Goal: Navigation & Orientation: Find specific page/section

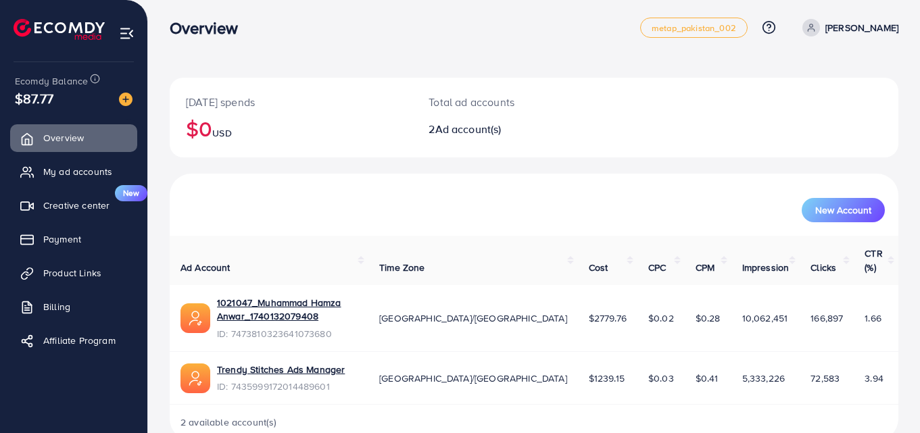
scroll to position [7, 0]
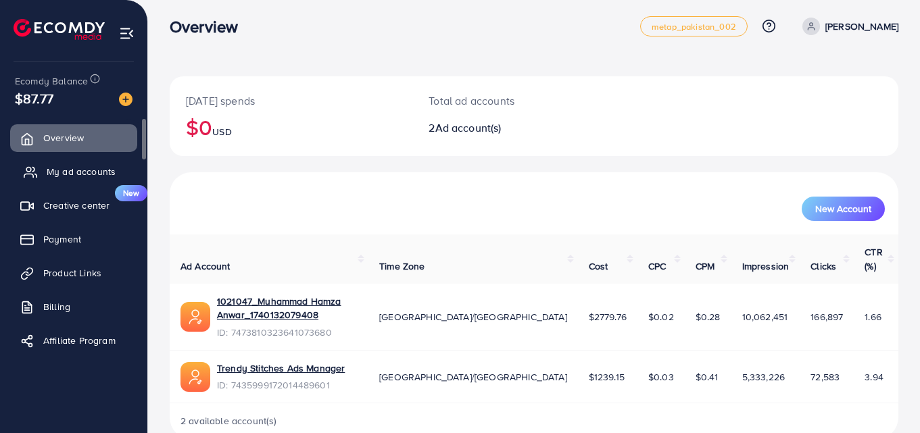
click at [66, 161] on link "My ad accounts" at bounding box center [73, 171] width 127 height 27
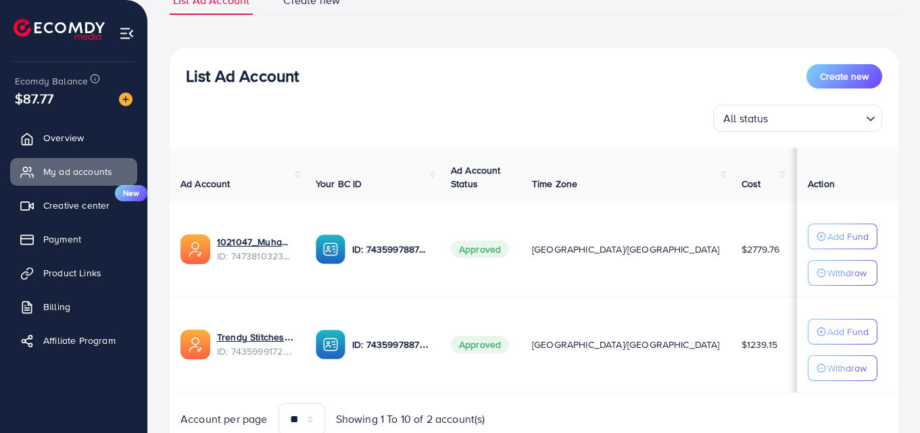
scroll to position [135, 0]
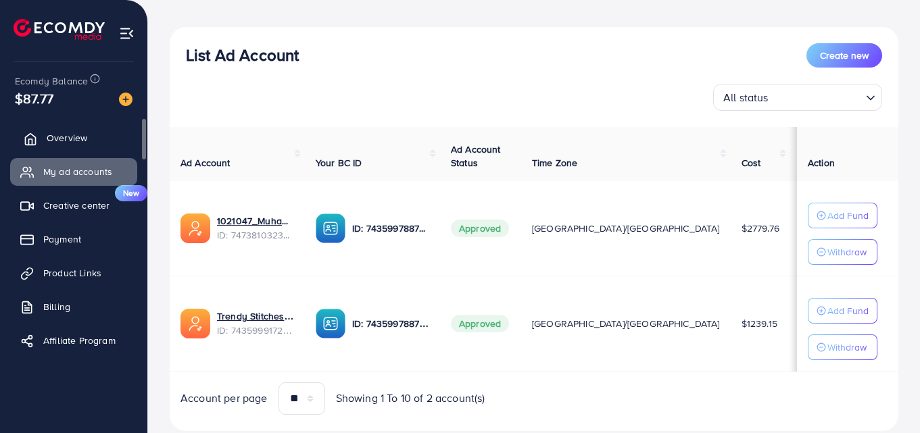
click at [64, 141] on span "Overview" at bounding box center [67, 138] width 41 height 14
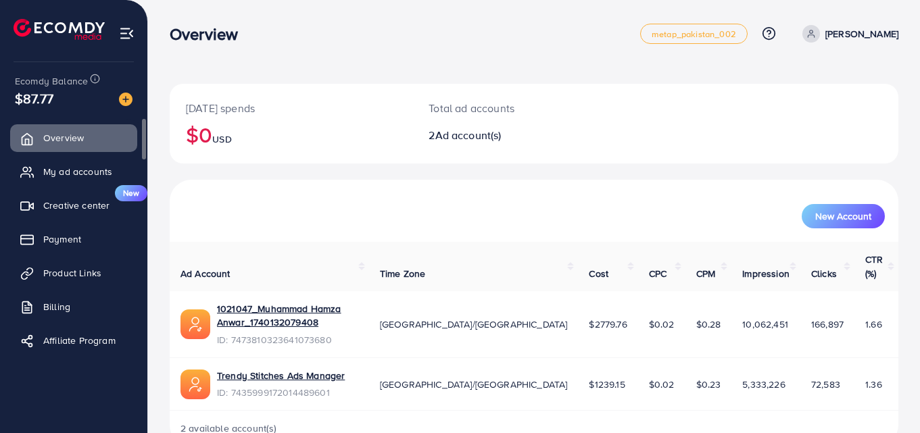
click at [53, 191] on ul "Overview My ad accounts Creative center New Payment Product Links Billing Affil…" at bounding box center [73, 243] width 147 height 249
click at [64, 174] on span "My ad accounts" at bounding box center [81, 172] width 69 height 14
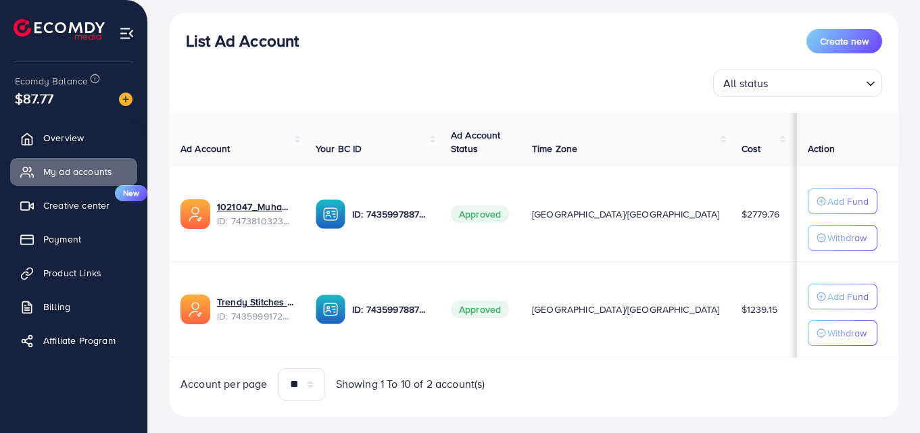
scroll to position [174, 0]
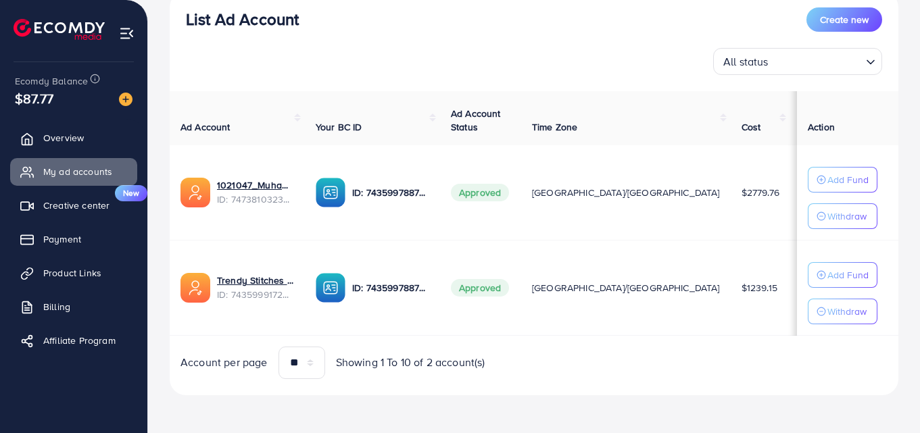
click at [14, 92] on div "Ecomdy Balance $87.77" at bounding box center [74, 90] width 126 height 57
drag, startPoint x: 24, startPoint y: 93, endPoint x: 51, endPoint y: 97, distance: 27.3
click at [45, 97] on span "$87.77" at bounding box center [34, 99] width 39 height 20
click at [52, 97] on span "$87.77" at bounding box center [34, 99] width 39 height 20
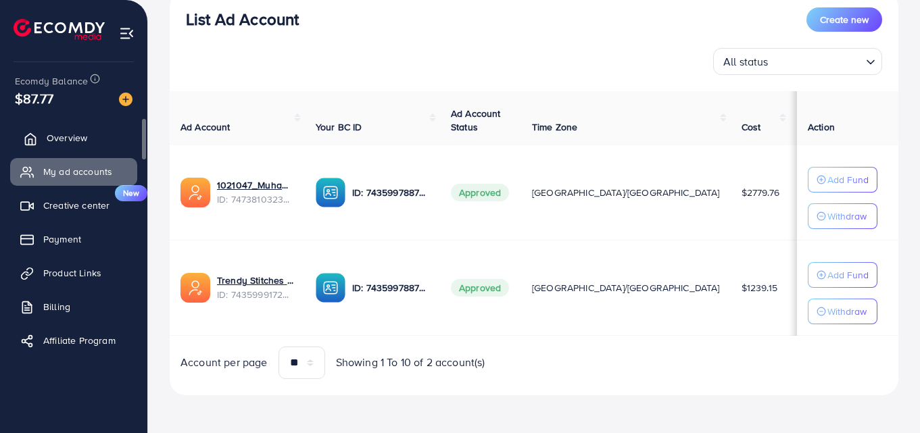
click at [64, 138] on span "Overview" at bounding box center [67, 138] width 41 height 14
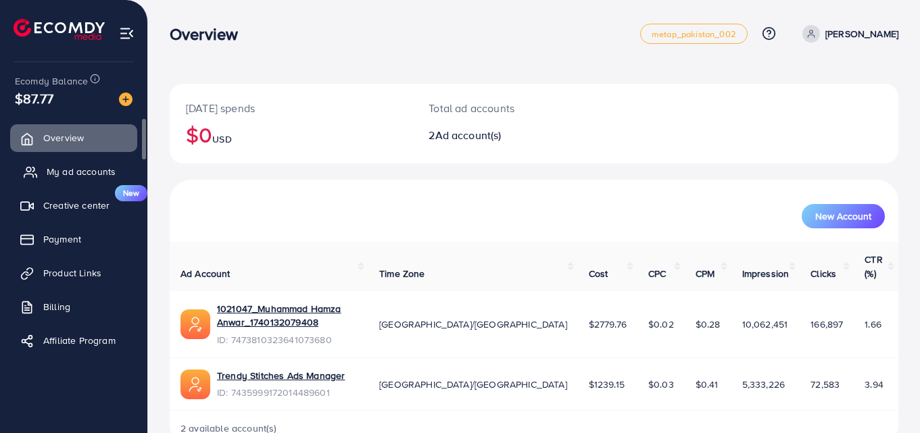
click at [69, 168] on span "My ad accounts" at bounding box center [81, 172] width 69 height 14
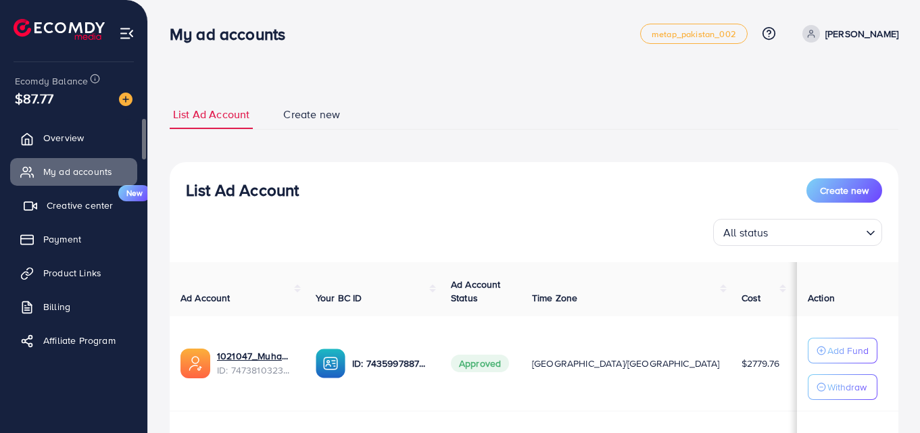
click at [80, 213] on link "Creative center New" at bounding box center [73, 205] width 127 height 27
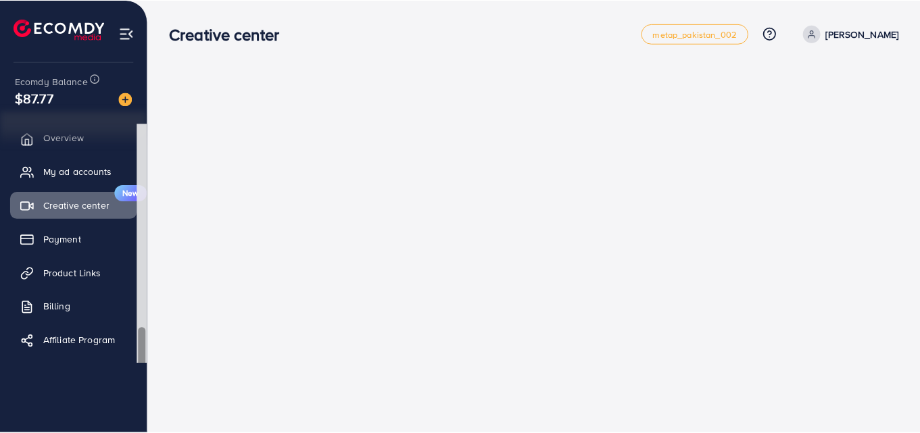
scroll to position [5, 0]
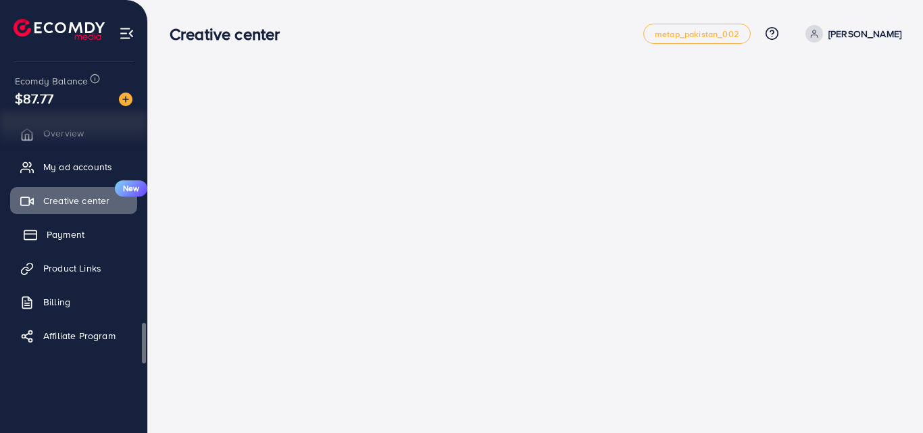
click at [97, 234] on link "Payment" at bounding box center [73, 234] width 127 height 27
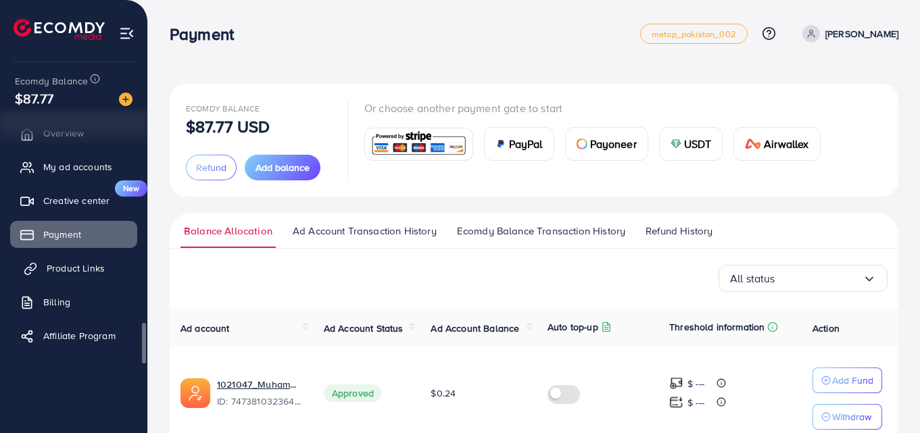
click at [91, 277] on link "Product Links" at bounding box center [73, 268] width 127 height 27
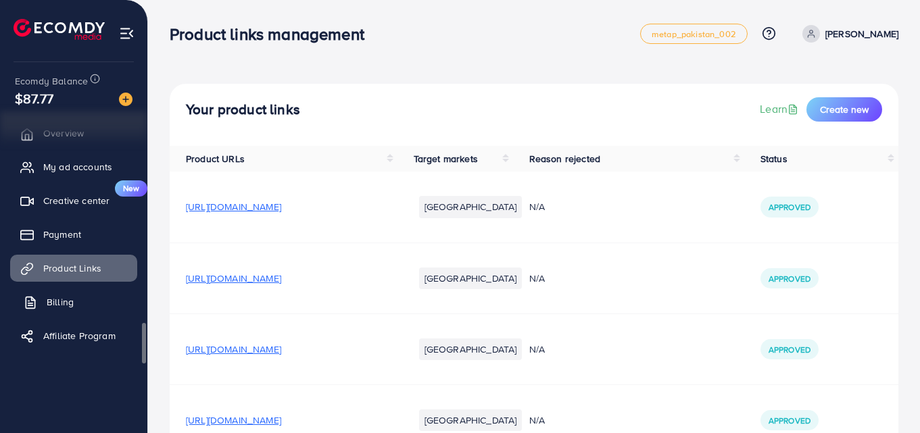
click at [91, 312] on link "Billing" at bounding box center [73, 302] width 127 height 27
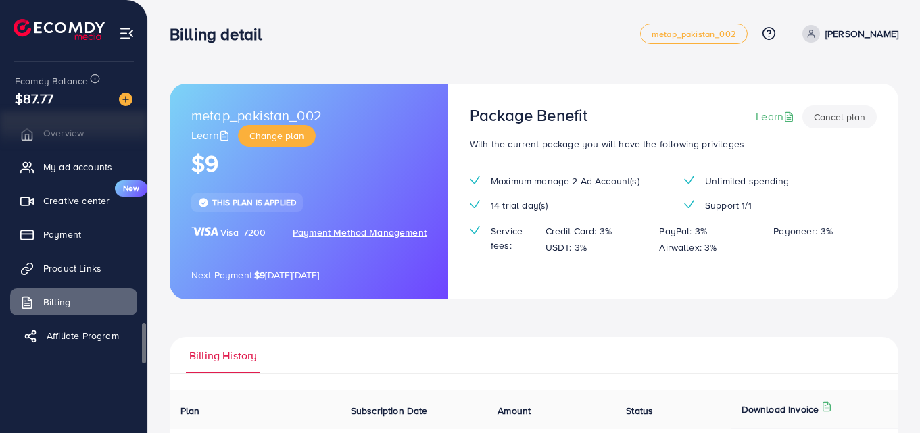
click at [97, 339] on span "Affiliate Program" at bounding box center [83, 336] width 72 height 14
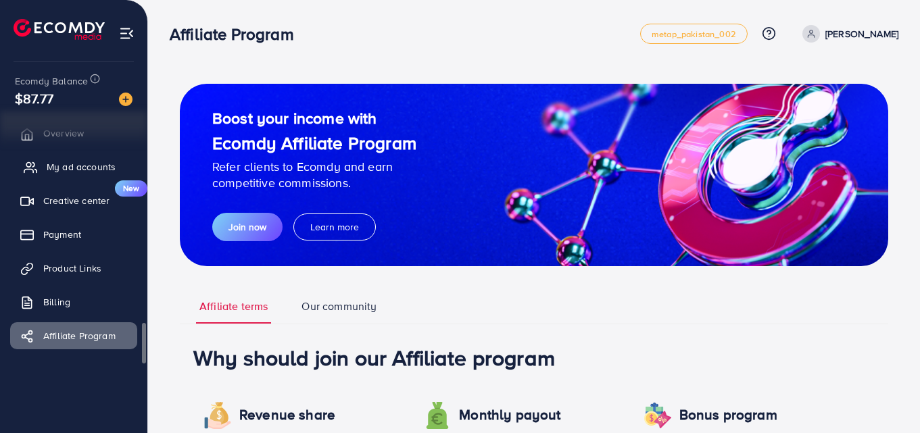
click at [61, 168] on span "My ad accounts" at bounding box center [81, 167] width 69 height 14
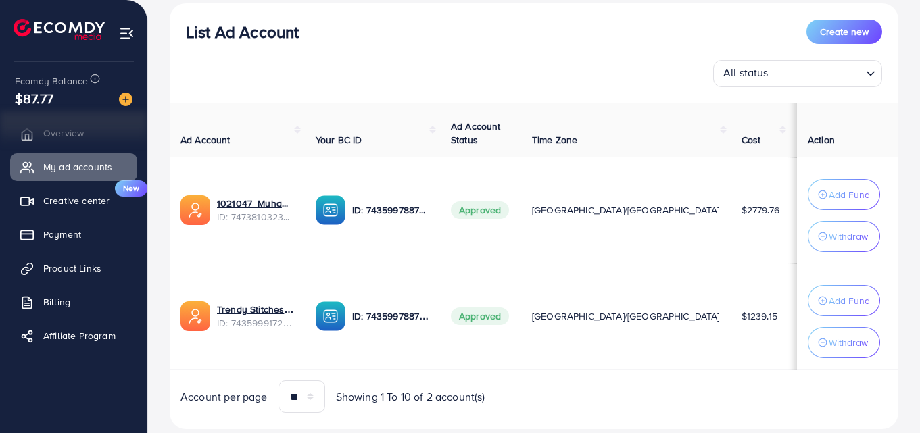
scroll to position [203, 0]
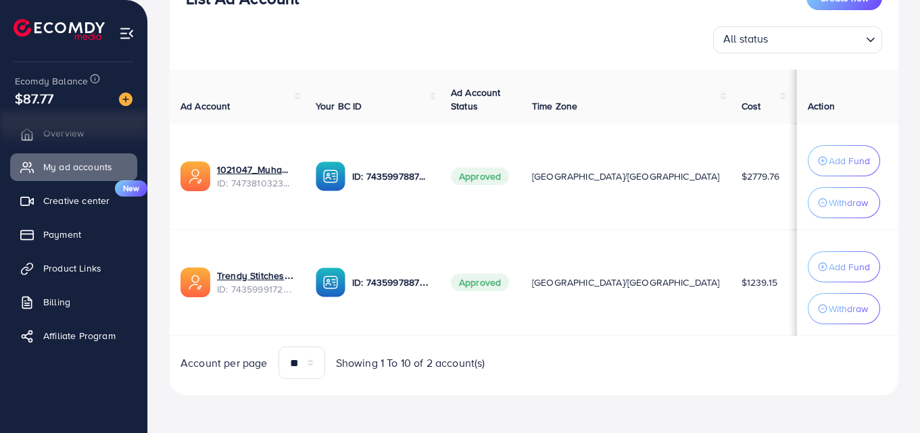
click at [848, 208] on td at bounding box center [885, 177] width 74 height 106
